Goal: Navigation & Orientation: Find specific page/section

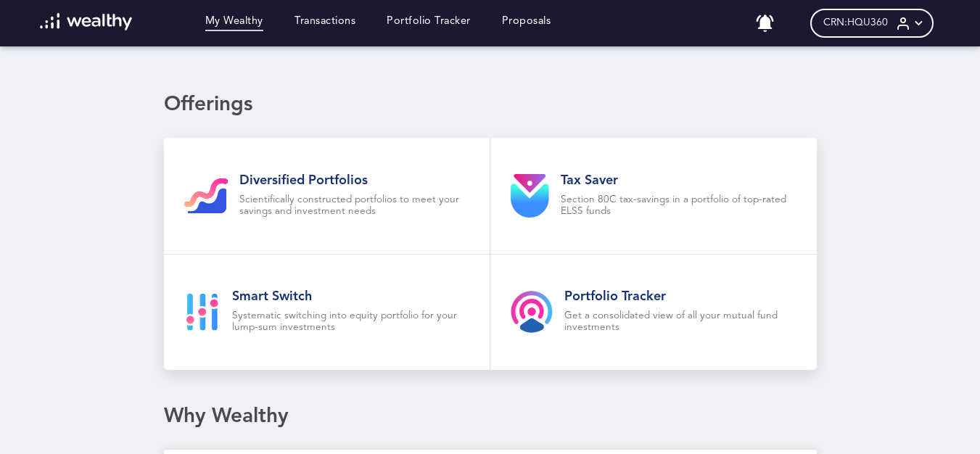
click at [924, 20] on icon at bounding box center [918, 23] width 15 height 15
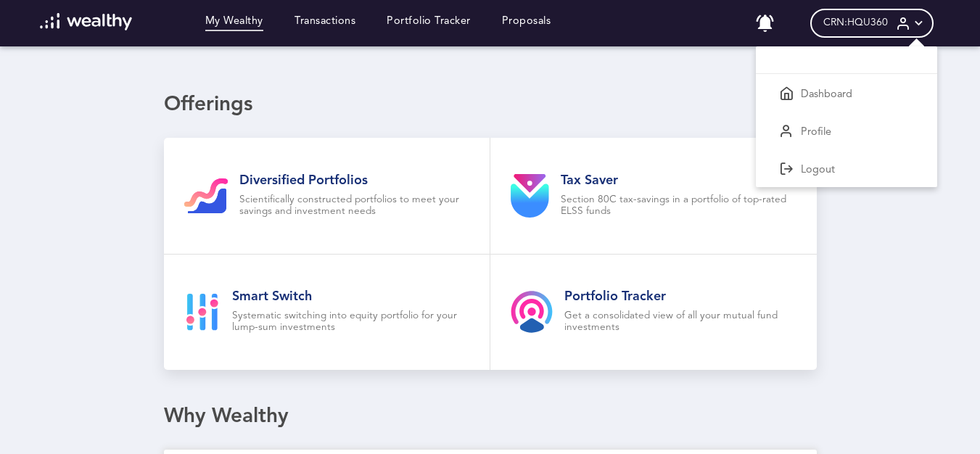
click at [331, 17] on div at bounding box center [490, 227] width 980 height 454
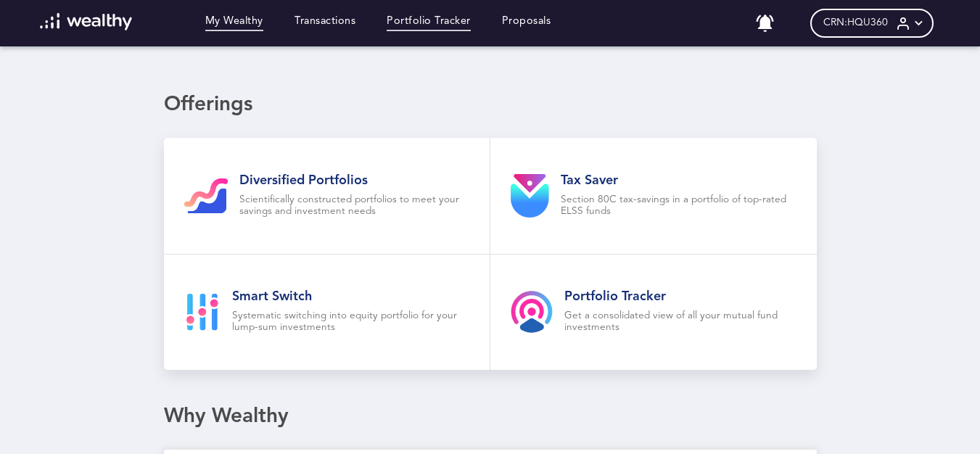
click at [432, 30] on link "Portfolio Tracker" at bounding box center [428, 23] width 84 height 16
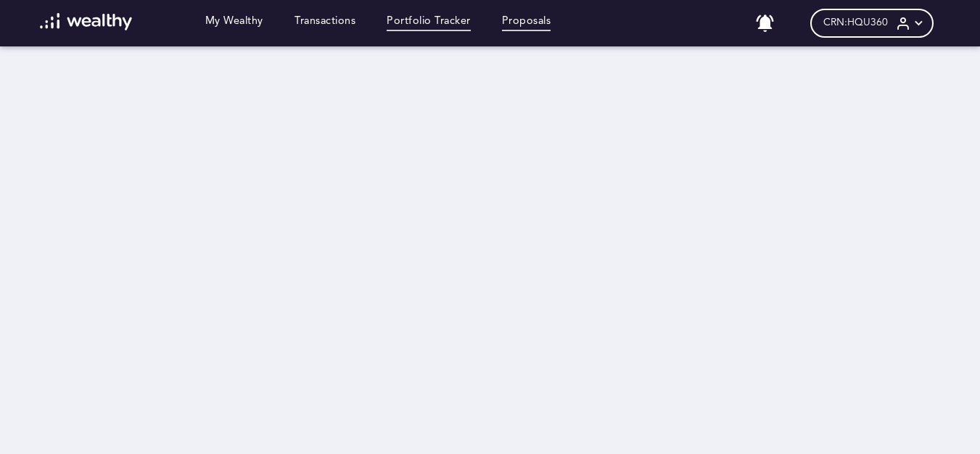
click at [518, 19] on link "Proposals" at bounding box center [526, 23] width 49 height 16
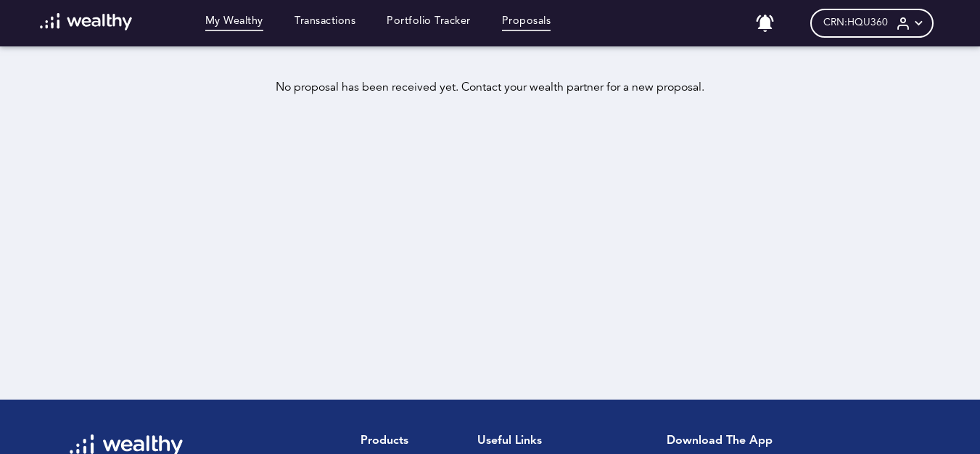
click at [235, 17] on link "My Wealthy" at bounding box center [234, 23] width 58 height 16
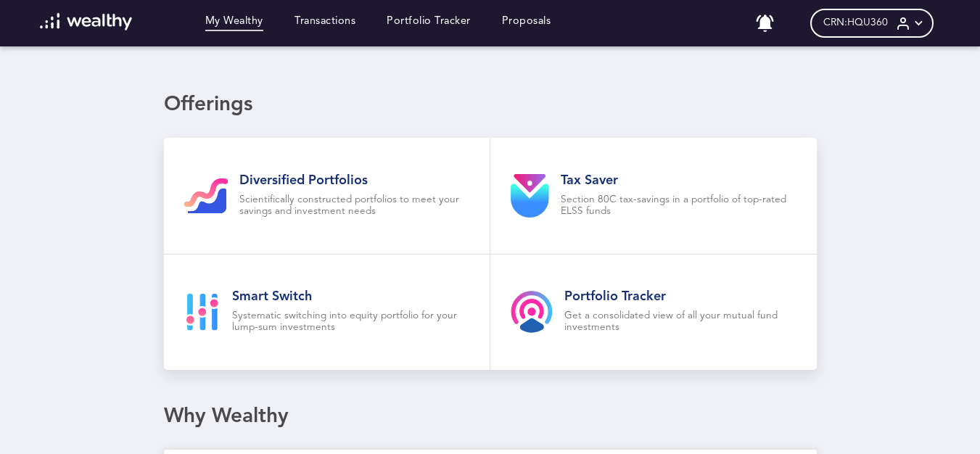
click at [925, 20] on icon at bounding box center [918, 23] width 15 height 15
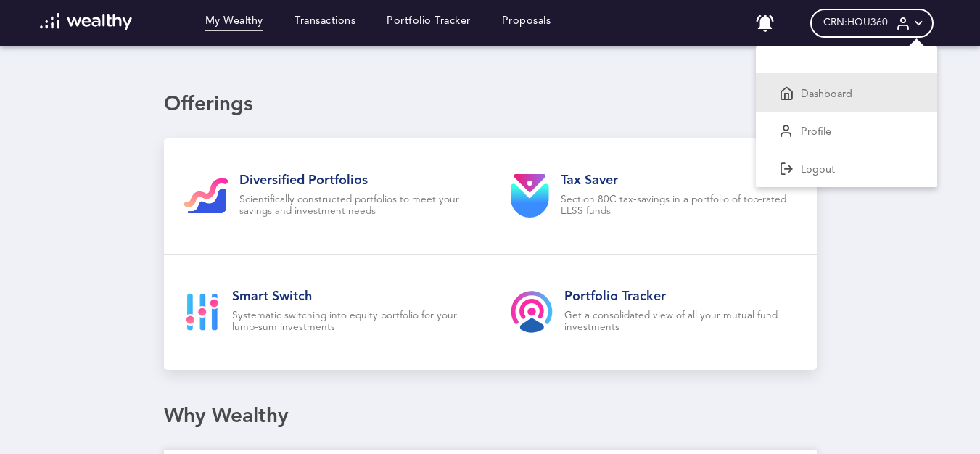
click at [806, 99] on div "Dashboard" at bounding box center [846, 93] width 181 height 38
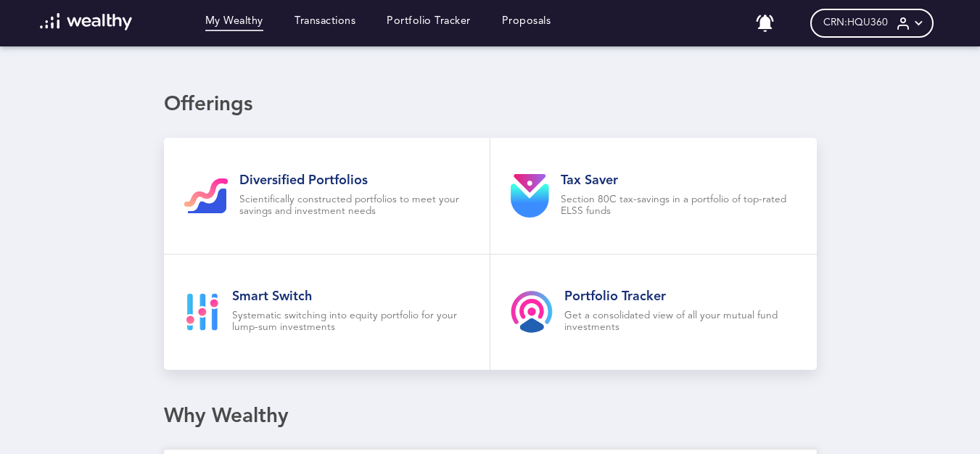
click at [926, 29] on icon at bounding box center [918, 23] width 15 height 15
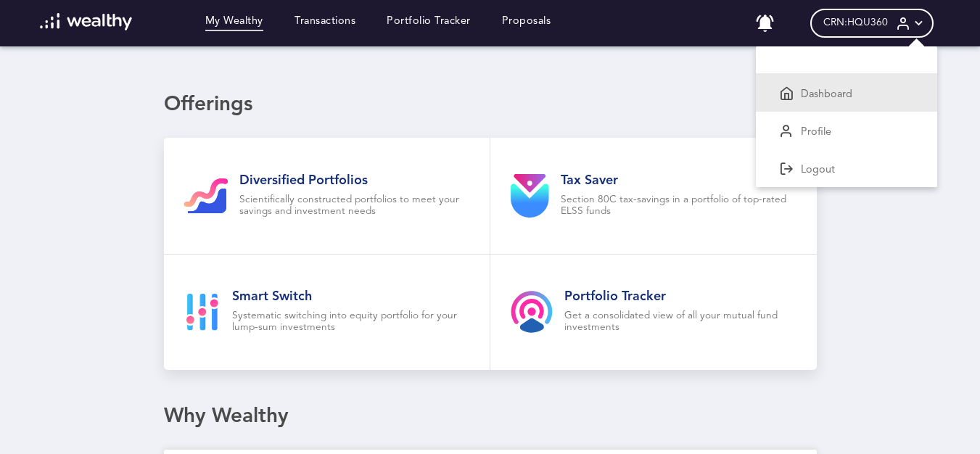
click at [824, 106] on div "Dashboard" at bounding box center [846, 93] width 181 height 38
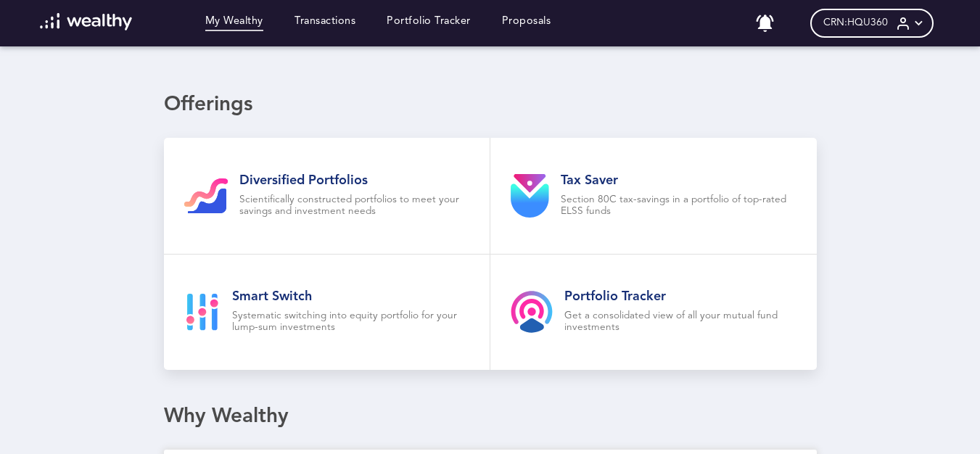
click at [239, 27] on link "My Wealthy" at bounding box center [234, 23] width 58 height 16
click at [617, 294] on h2 "Portfolio Tracker" at bounding box center [680, 297] width 232 height 16
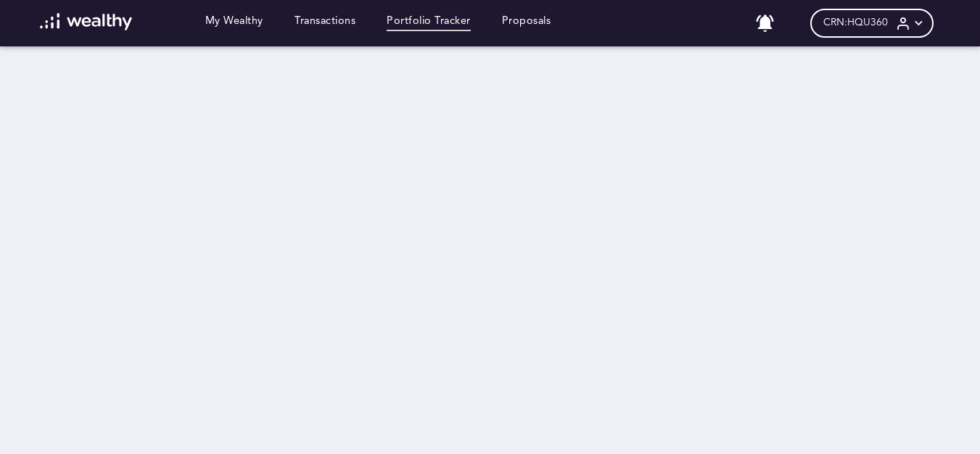
click at [926, 18] on icon at bounding box center [918, 23] width 15 height 15
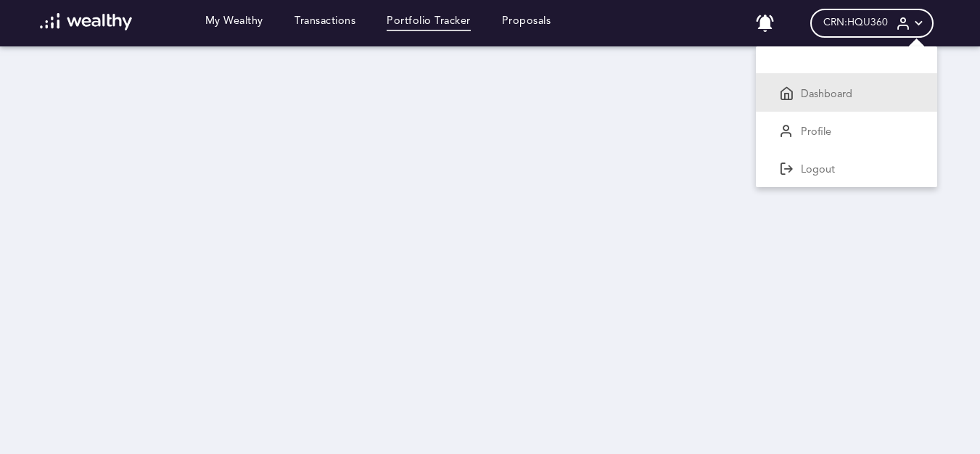
click at [850, 79] on div "Dashboard" at bounding box center [846, 93] width 181 height 38
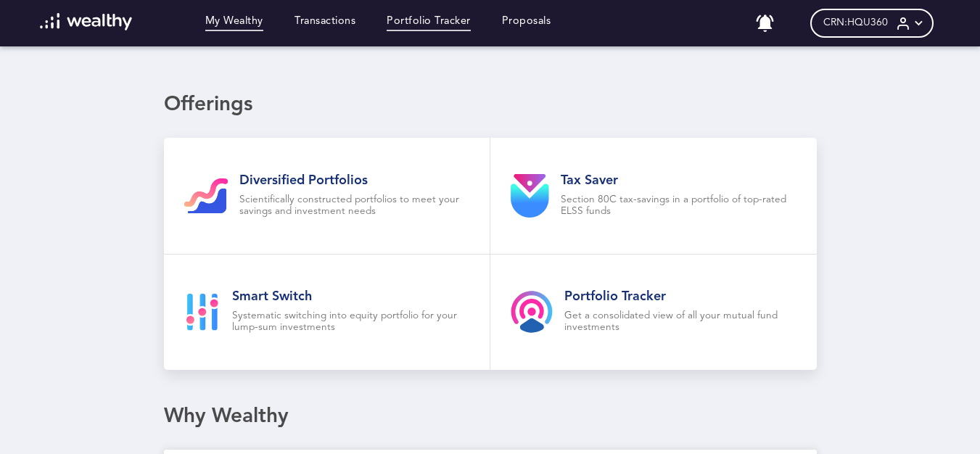
click at [446, 22] on link "Portfolio Tracker" at bounding box center [428, 23] width 84 height 16
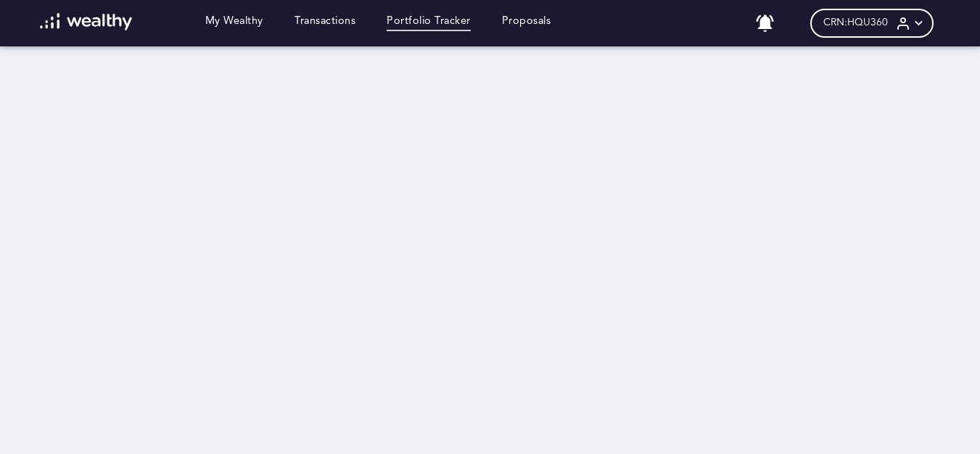
click at [339, 14] on div "My Wealthy Transactions Portfolio Tracker Proposals" at bounding box center [296, 23] width 542 height 20
click at [337, 26] on link "Transactions" at bounding box center [324, 23] width 61 height 16
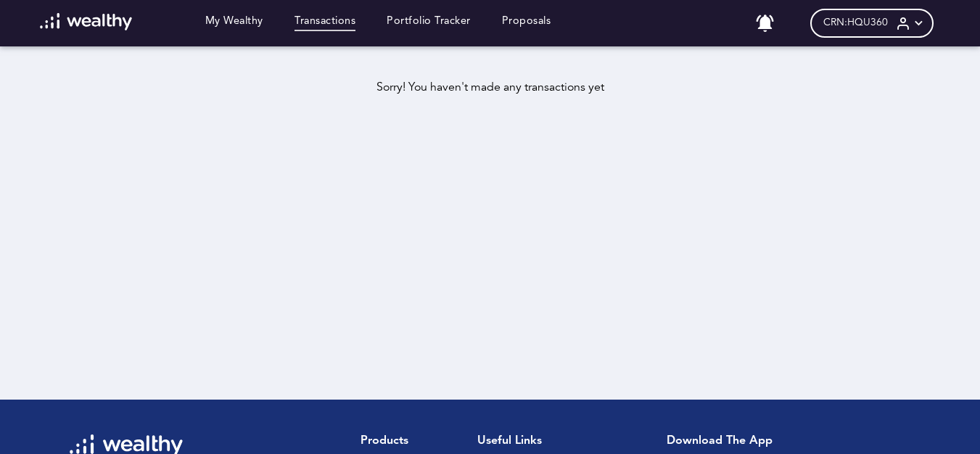
click at [337, 28] on link "Transactions" at bounding box center [324, 23] width 61 height 16
click at [242, 16] on link "My Wealthy" at bounding box center [234, 23] width 58 height 16
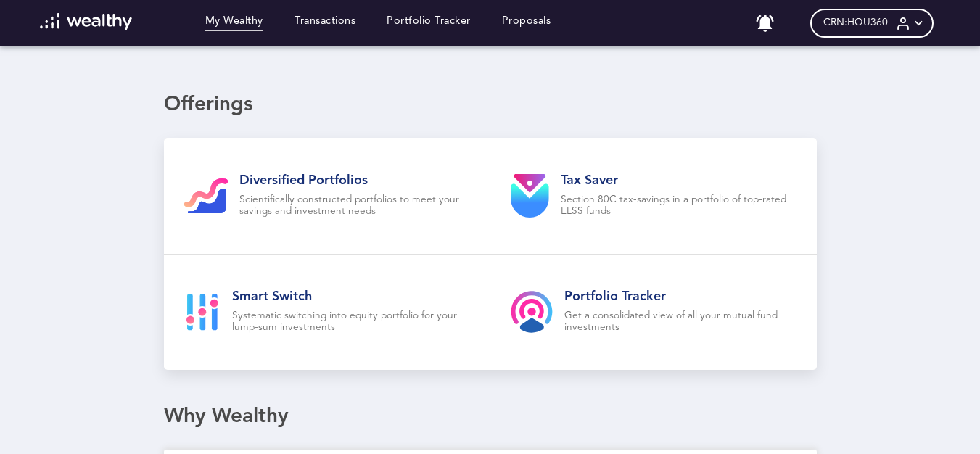
click at [911, 20] on icon at bounding box center [903, 23] width 15 height 15
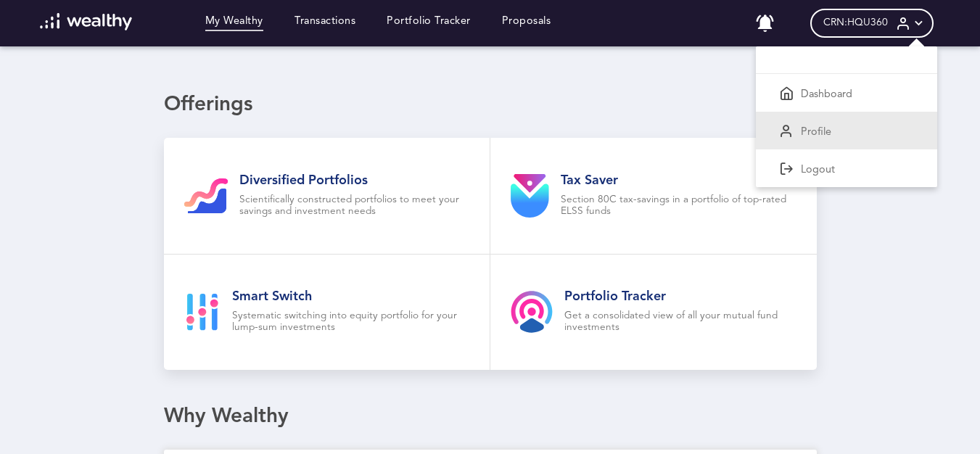
click at [831, 133] on p "Profile" at bounding box center [816, 132] width 30 height 13
